Goal: Information Seeking & Learning: Learn about a topic

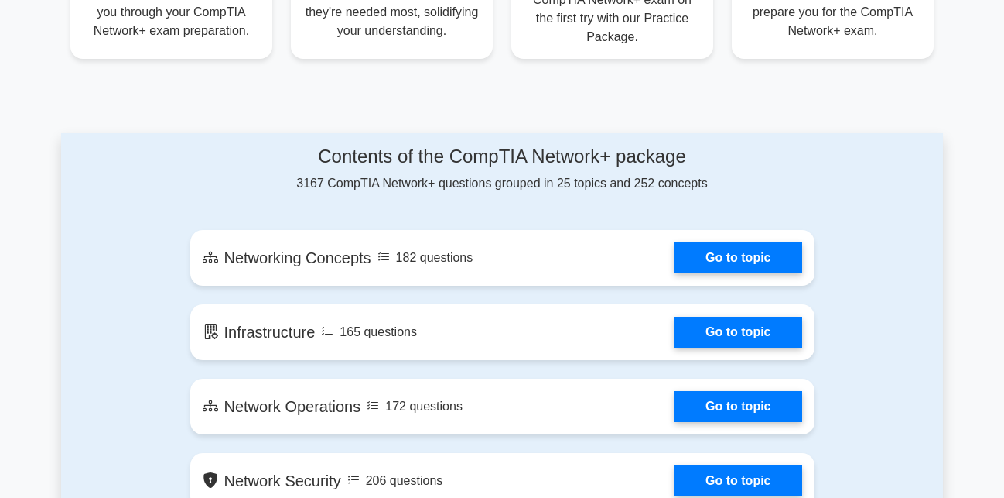
scroll to position [822, 0]
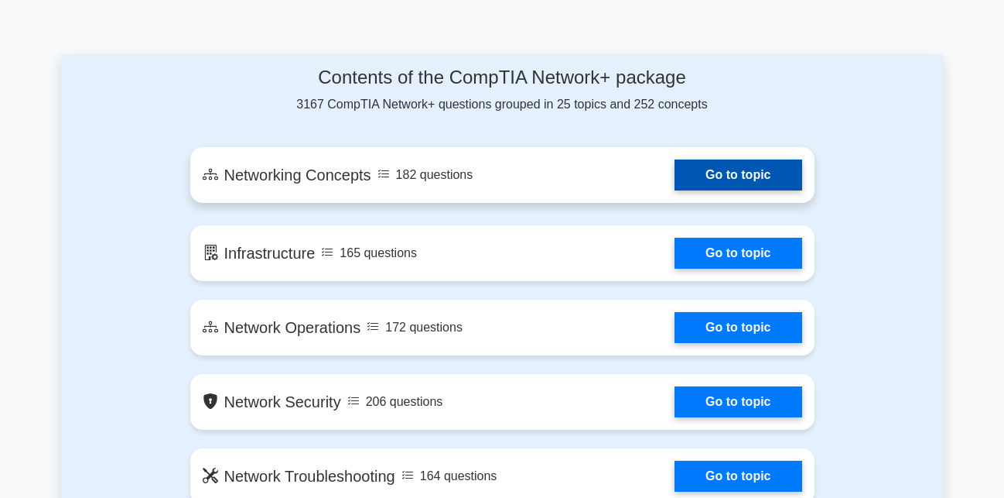
click at [699, 176] on link "Go to topic" at bounding box center [738, 174] width 127 height 31
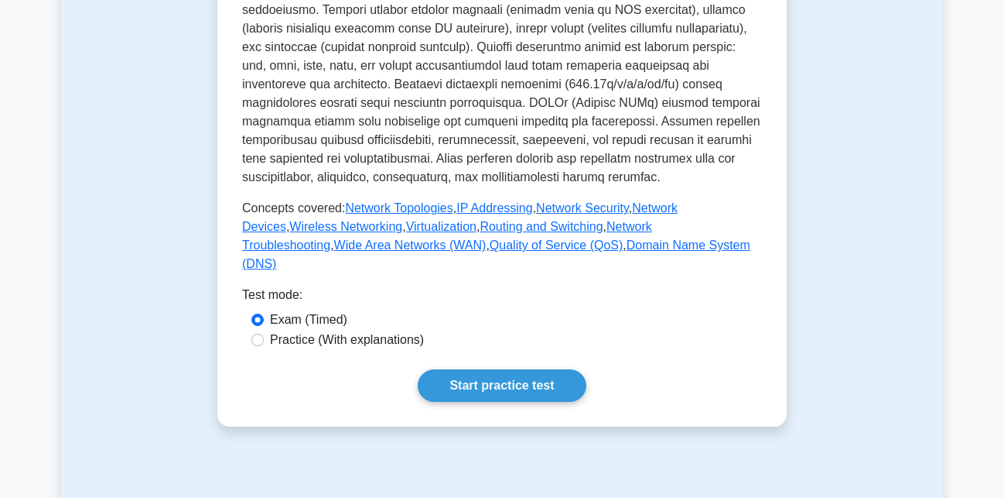
scroll to position [710, 0]
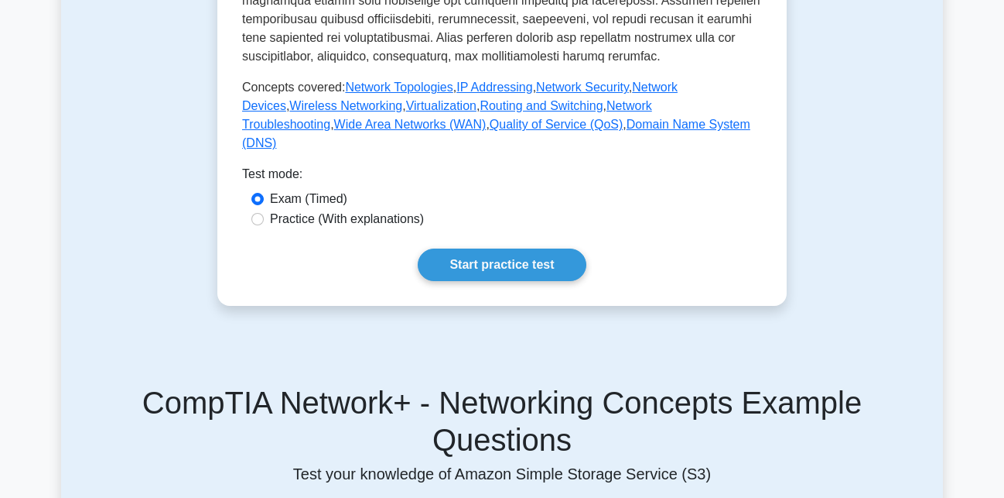
click at [467, 248] on link "Start practice test" at bounding box center [502, 264] width 168 height 32
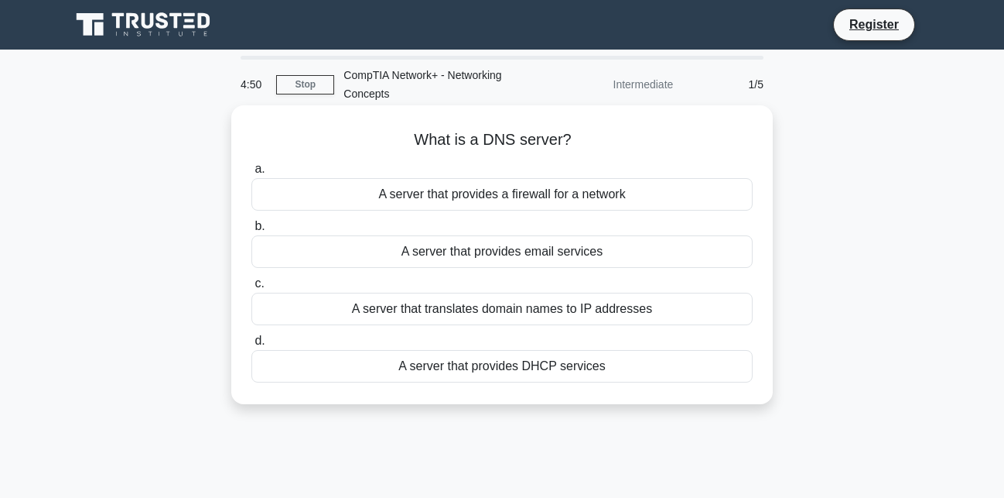
click at [591, 201] on div "A server that provides a firewall for a network" at bounding box center [501, 194] width 501 height 32
click at [251, 174] on input "a. A server that provides a firewall for a network" at bounding box center [251, 169] width 0 height 10
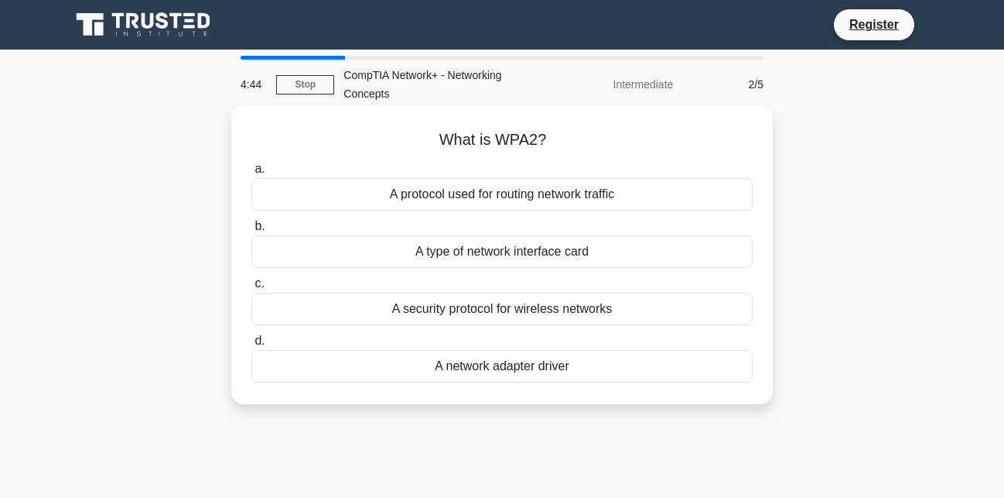
click at [525, 204] on div "A protocol used for routing network traffic" at bounding box center [501, 194] width 501 height 32
click at [251, 174] on input "a. A protocol used for routing network traffic" at bounding box center [251, 169] width 0 height 10
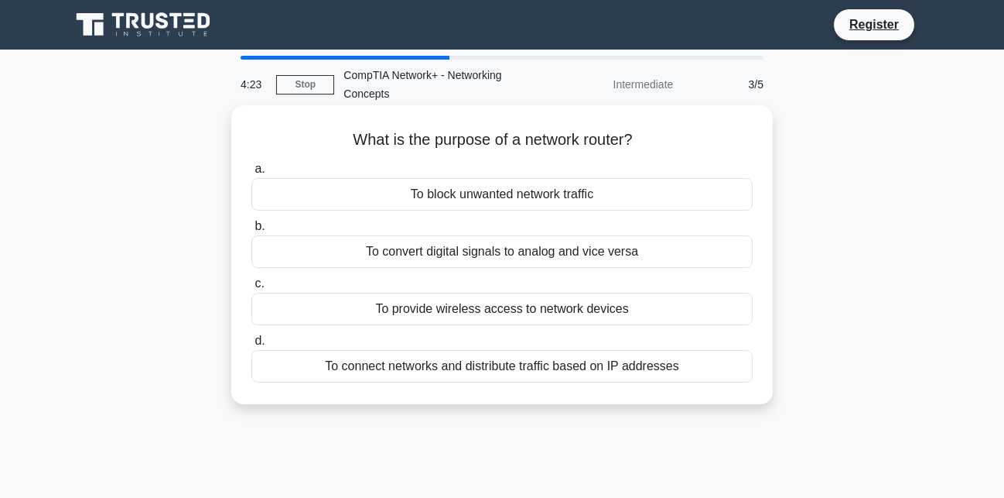
click at [566, 361] on div "To connect networks and distribute traffic based on IP addresses" at bounding box center [501, 366] width 501 height 32
click at [251, 346] on input "d. To connect networks and distribute traffic based on IP addresses" at bounding box center [251, 341] width 0 height 10
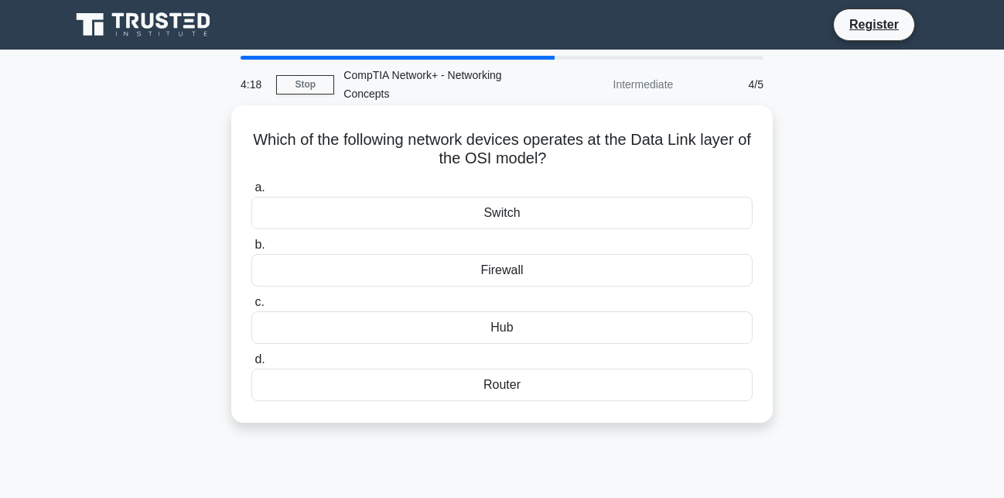
click at [546, 227] on div "Switch" at bounding box center [501, 213] width 501 height 32
click at [251, 193] on input "a. Switch" at bounding box center [251, 188] width 0 height 10
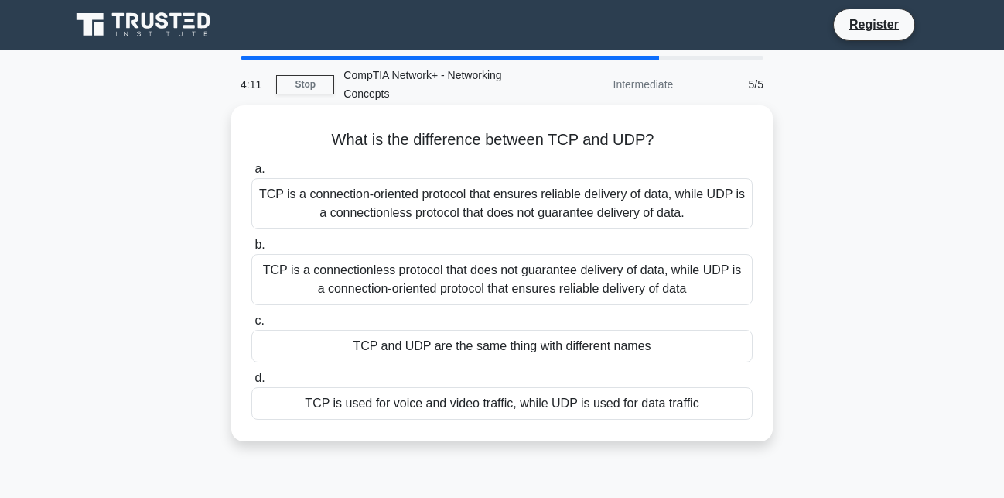
click at [364, 216] on div "TCP is a connection-oriented protocol that ensures reliable delivery of data, w…" at bounding box center [501, 203] width 501 height 51
click at [251, 174] on input "a. TCP is a connection-oriented protocol that ensures reliable delivery of data…" at bounding box center [251, 169] width 0 height 10
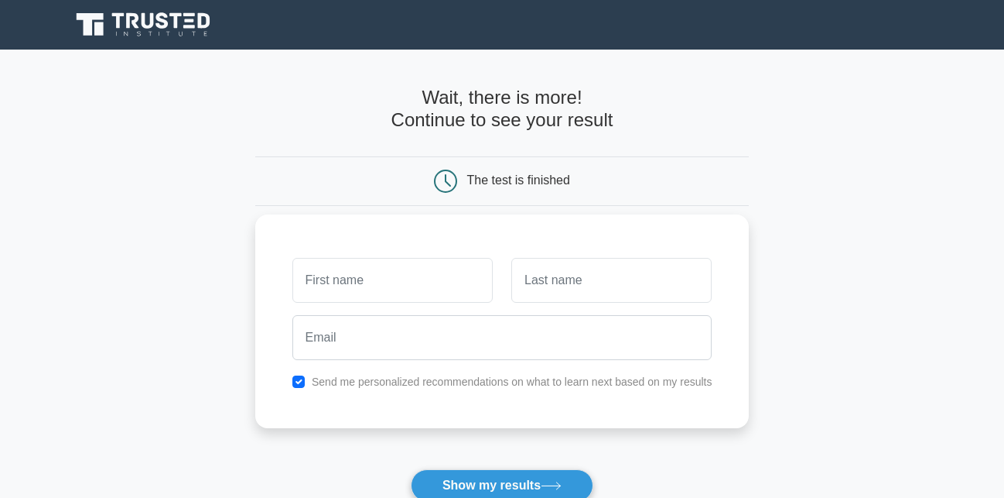
scroll to position [79, 0]
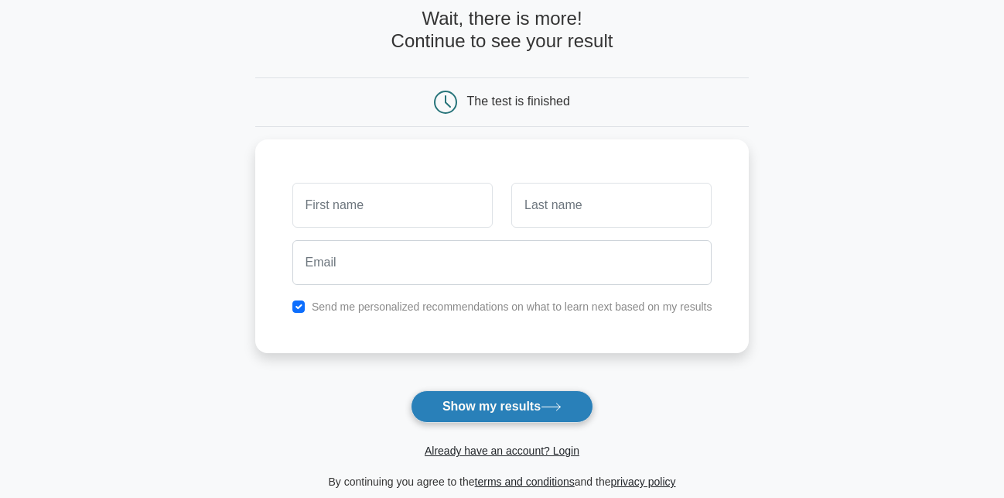
click at [511, 405] on button "Show my results" at bounding box center [502, 406] width 183 height 32
click at [505, 411] on button "Show my results" at bounding box center [502, 406] width 183 height 32
click at [501, 411] on button "Show my results" at bounding box center [502, 406] width 183 height 32
type input "xiki"
click at [552, 401] on button "Show my results" at bounding box center [502, 406] width 183 height 32
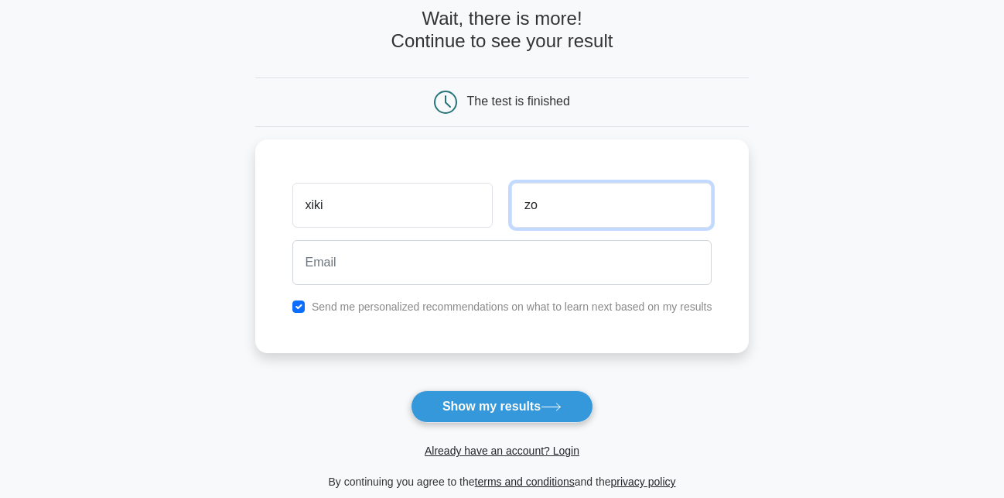
type input "zo"
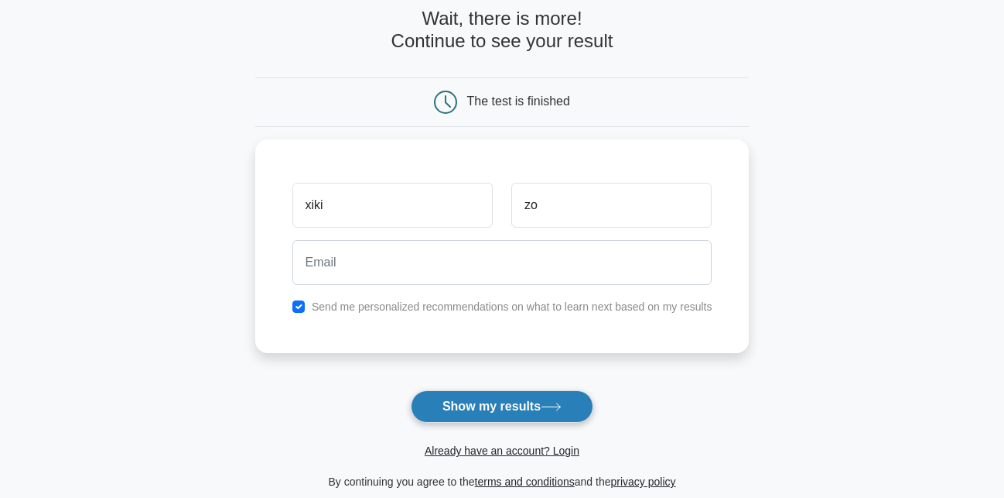
drag, startPoint x: 460, startPoint y: 424, endPoint x: 462, endPoint y: 407, distance: 17.2
click at [460, 419] on form "Wait, there is more! Continue to see your result The test is finished xiki zo" at bounding box center [502, 249] width 494 height 483
click at [462, 407] on button "Show my results" at bounding box center [502, 406] width 183 height 32
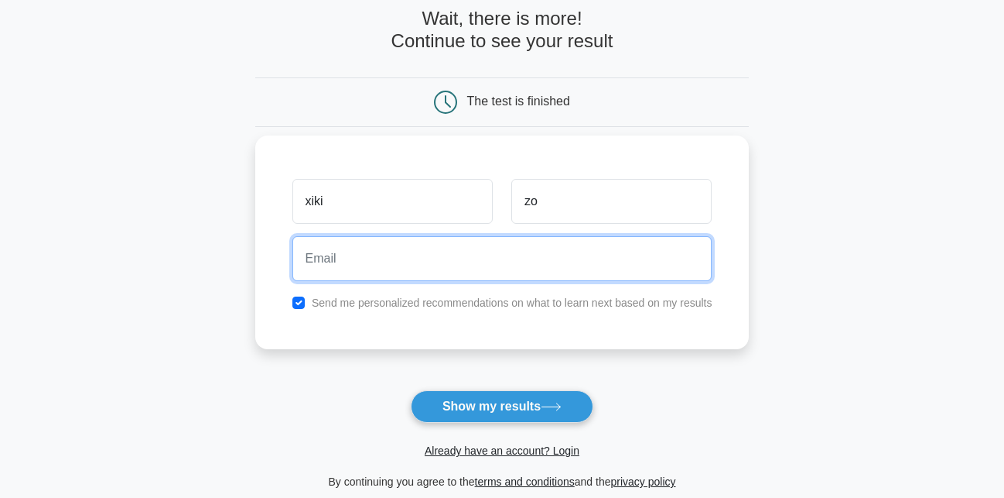
click at [372, 251] on input "email" at bounding box center [502, 258] width 420 height 45
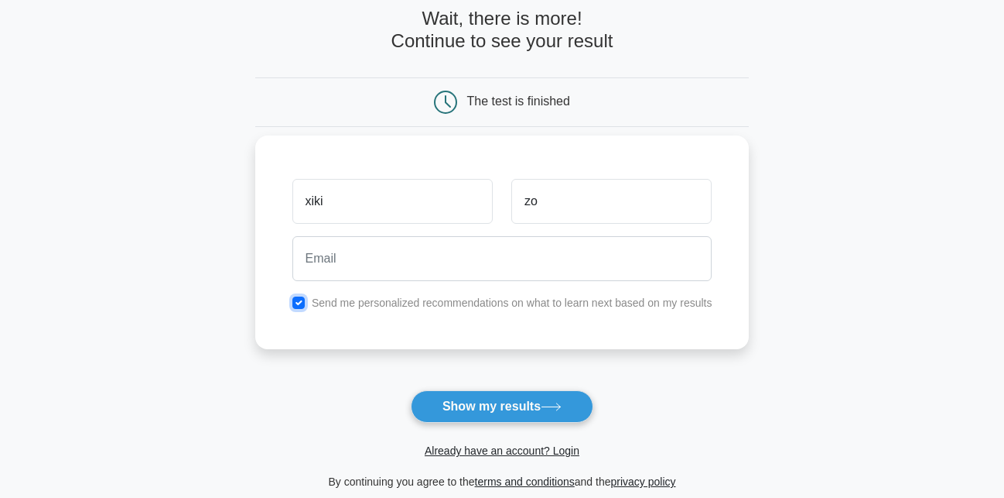
click at [298, 299] on input "checkbox" at bounding box center [298, 302] width 12 height 12
checkbox input "false"
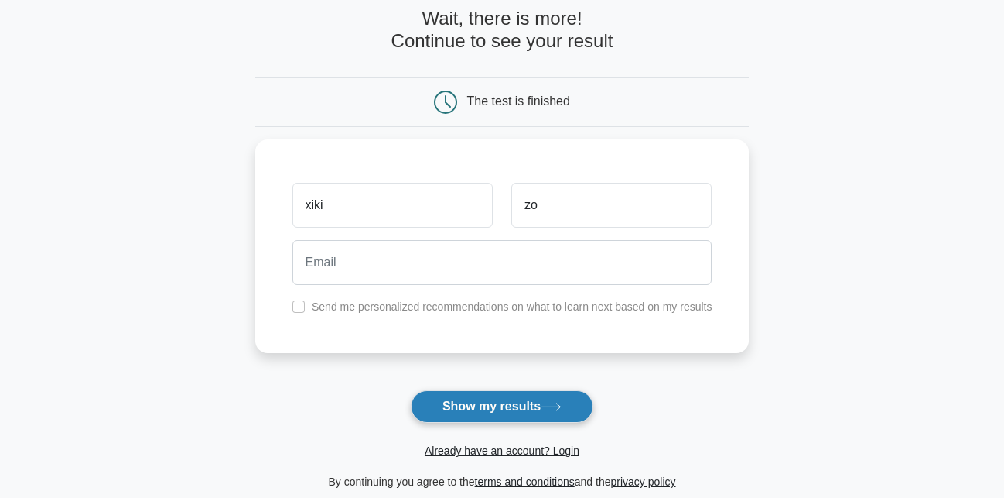
click at [460, 412] on button "Show my results" at bounding box center [502, 406] width 183 height 32
click at [842, 341] on main "Wait, there is more! Continue to see your result The test is finished xiki zo" at bounding box center [502, 249] width 1004 height 557
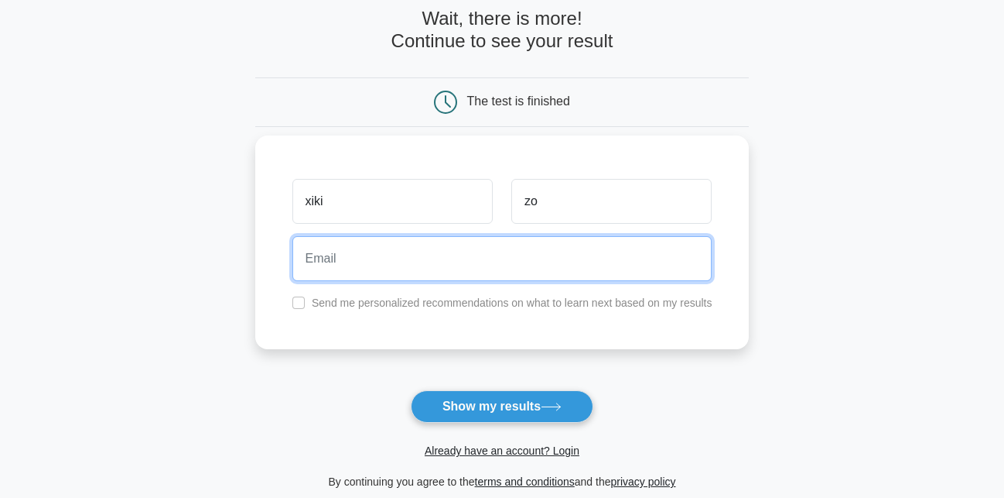
click at [550, 281] on div at bounding box center [502, 258] width 439 height 57
paste input "soe96htut@gmail.com"
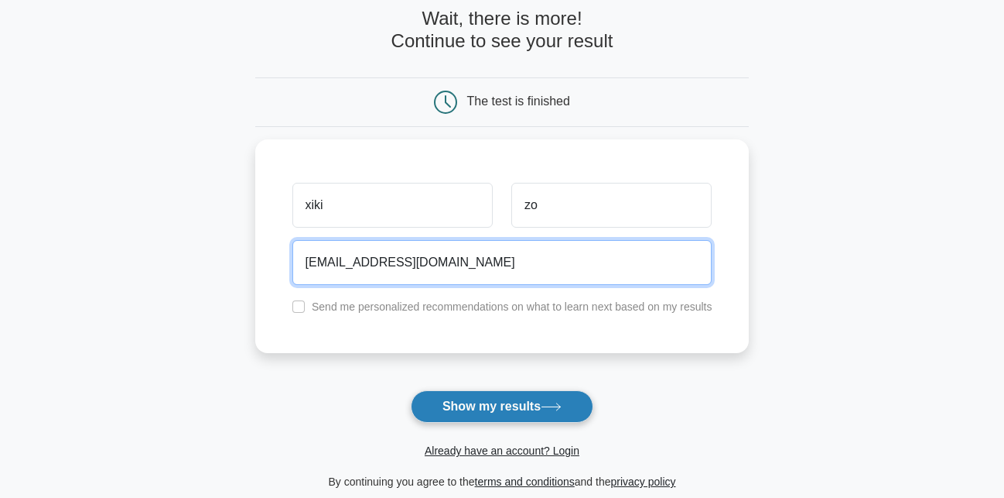
type input "soe96htut@gmail.com"
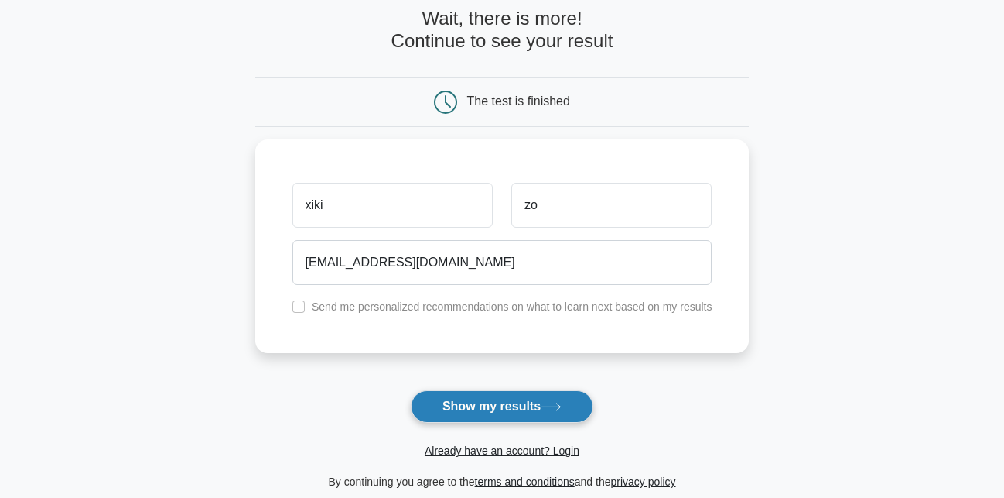
click at [501, 418] on button "Show my results" at bounding box center [502, 406] width 183 height 32
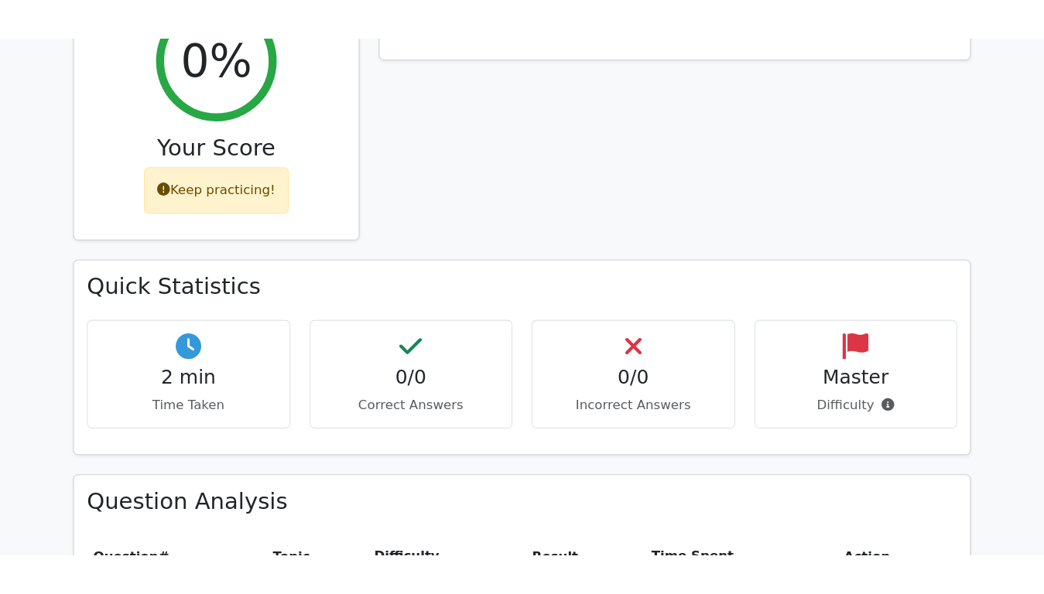
scroll to position [789, 0]
